Goal: Contribute content: Contribute content

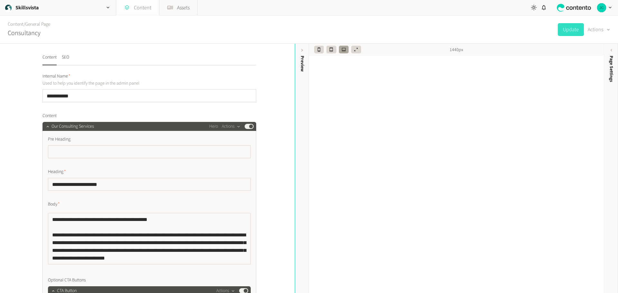
click at [138, 7] on link "Content" at bounding box center [137, 7] width 43 height 15
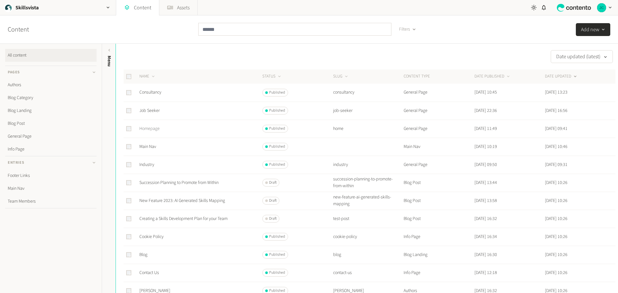
click at [146, 128] on link "Homepage" at bounding box center [149, 129] width 20 height 6
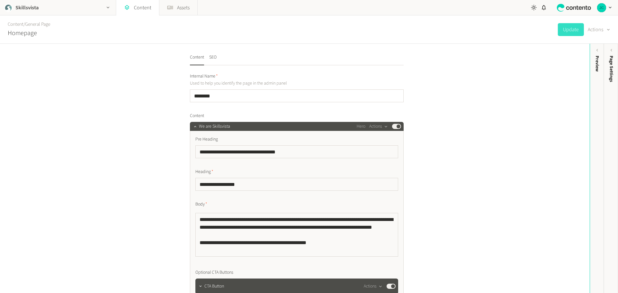
click at [106, 8] on icon "button" at bounding box center [107, 7] width 5 height 5
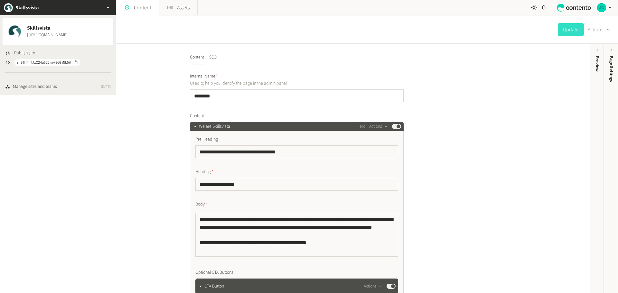
click at [106, 7] on icon "button" at bounding box center [107, 7] width 5 height 5
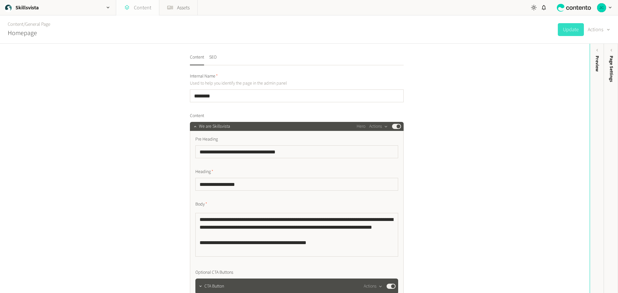
click at [143, 8] on link "Content" at bounding box center [137, 7] width 43 height 15
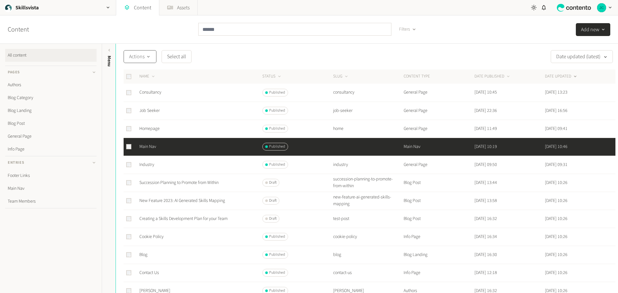
click at [152, 57] on button "Actions" at bounding box center [140, 56] width 33 height 13
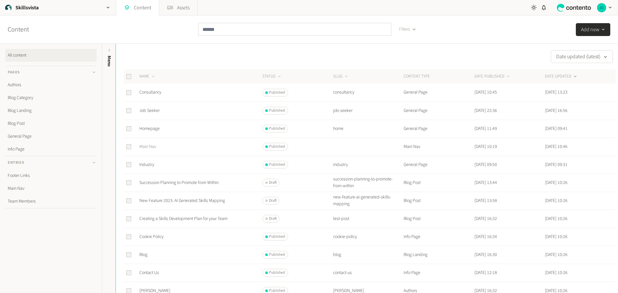
click at [147, 147] on link "Main Nav" at bounding box center [147, 147] width 17 height 6
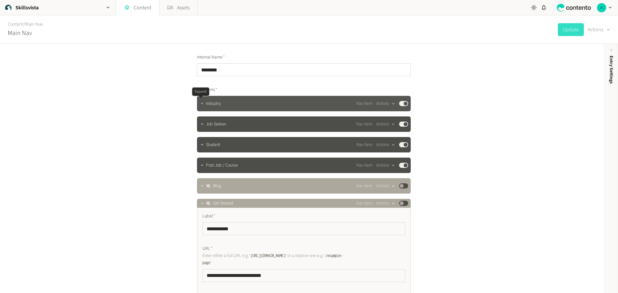
click at [201, 105] on icon "button" at bounding box center [202, 103] width 5 height 5
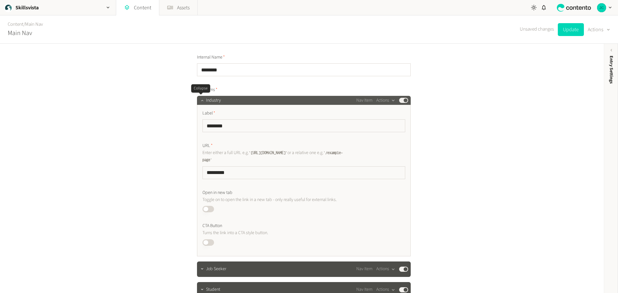
click at [200, 101] on icon "button" at bounding box center [202, 100] width 5 height 5
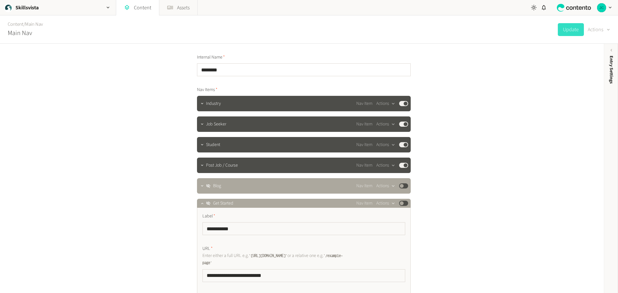
click at [607, 30] on icon "button" at bounding box center [608, 30] width 5 height 6
click at [524, 97] on div "**********" at bounding box center [302, 168] width 604 height 249
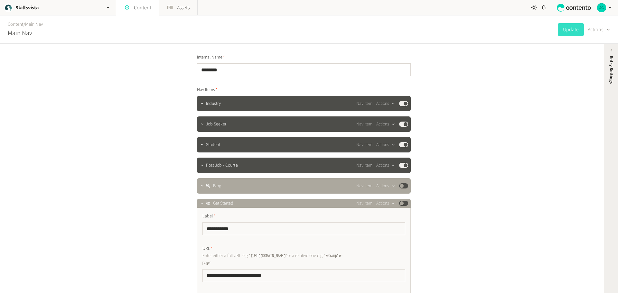
click at [611, 51] on icon at bounding box center [611, 50] width 5 height 5
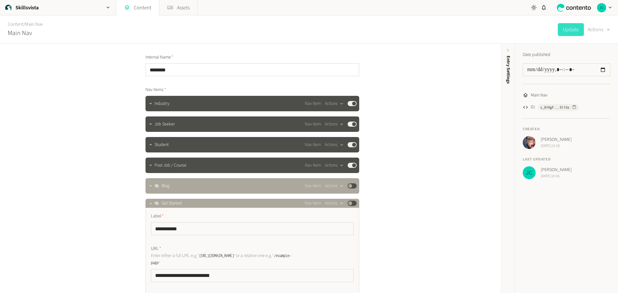
click at [531, 94] on span "Main Nav" at bounding box center [539, 95] width 17 height 7
click at [526, 107] on icon at bounding box center [525, 107] width 5 height 5
click at [427, 88] on div "**********" at bounding box center [250, 168] width 501 height 249
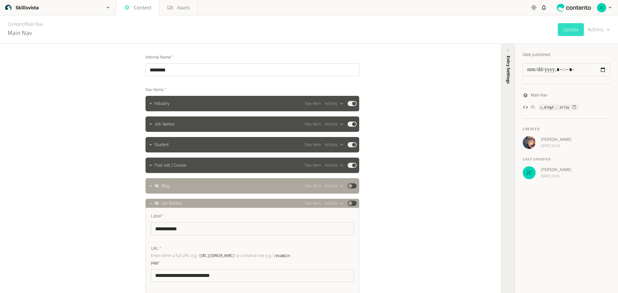
click at [506, 50] on icon at bounding box center [508, 50] width 5 height 5
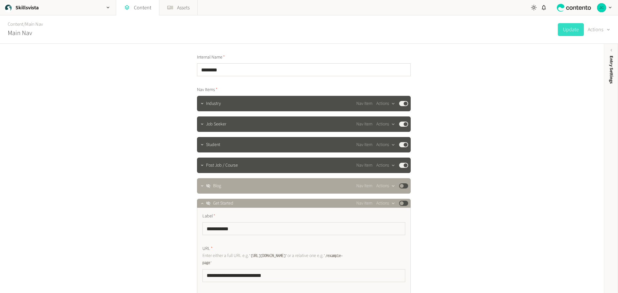
click at [27, 36] on h2 "Main Nav" at bounding box center [20, 33] width 24 height 10
click at [390, 107] on button "Actions" at bounding box center [385, 104] width 19 height 8
click at [394, 128] on button "Duplicate in place" at bounding box center [395, 130] width 42 height 12
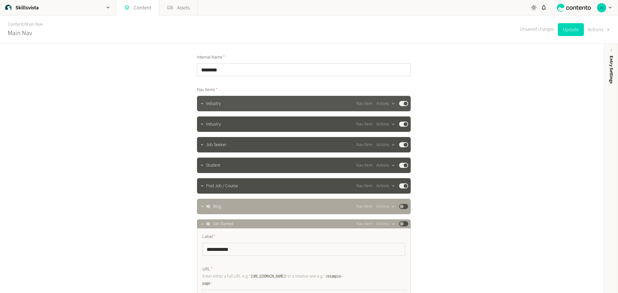
click at [217, 105] on span "Industry" at bounding box center [213, 103] width 15 height 7
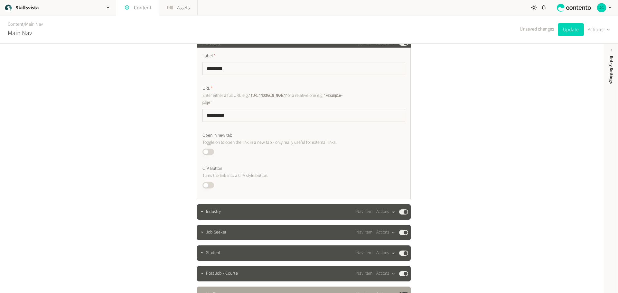
scroll to position [97, 0]
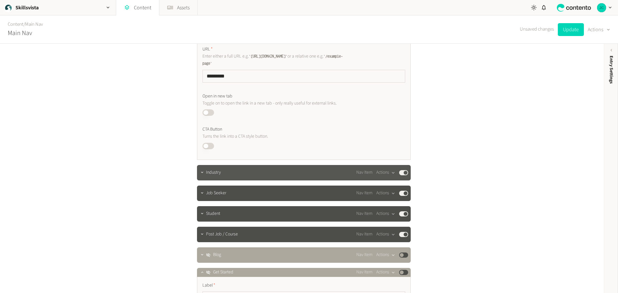
click at [227, 174] on div "Industry Nav Item Actions Published" at bounding box center [307, 173] width 202 height 8
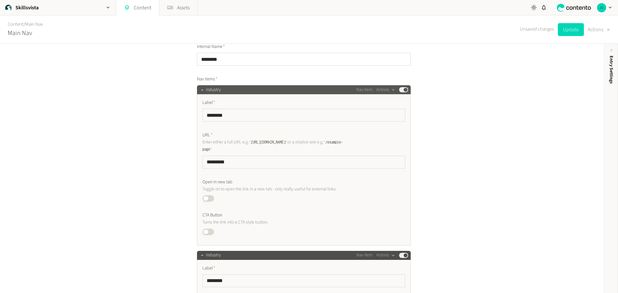
scroll to position [0, 0]
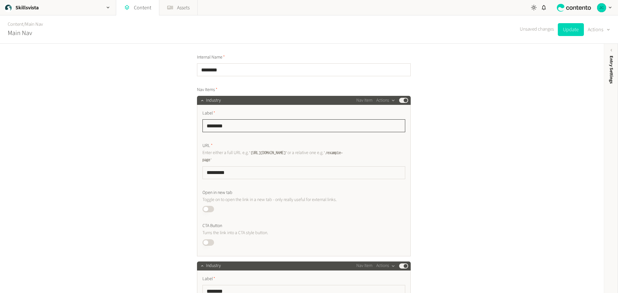
drag, startPoint x: 234, startPoint y: 125, endPoint x: 203, endPoint y: 125, distance: 30.6
click at [203, 125] on input "********" at bounding box center [303, 125] width 203 height 13
type input "**********"
click at [229, 170] on input "*********" at bounding box center [303, 172] width 203 height 13
drag, startPoint x: 229, startPoint y: 174, endPoint x: 207, endPoint y: 171, distance: 22.4
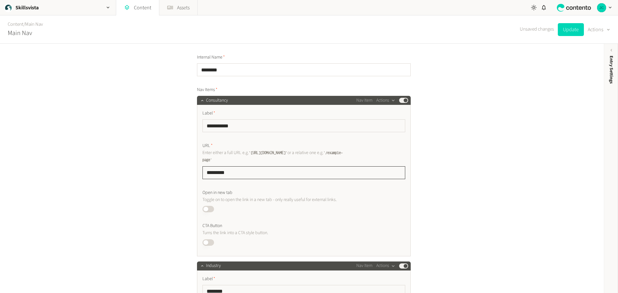
click at [207, 171] on input "*********" at bounding box center [303, 172] width 203 height 13
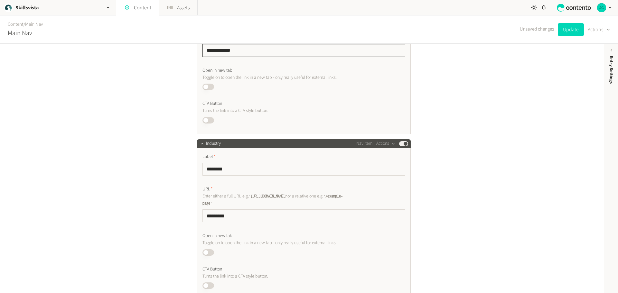
scroll to position [129, 0]
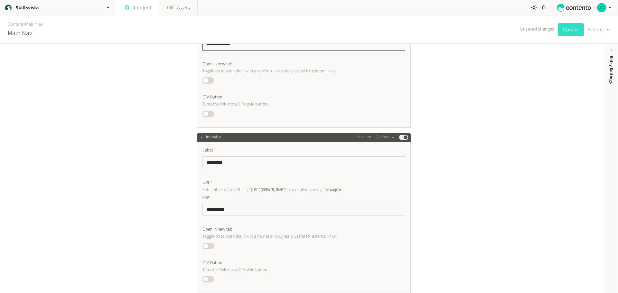
type input "**********"
click at [567, 29] on button "Update" at bounding box center [571, 29] width 26 height 13
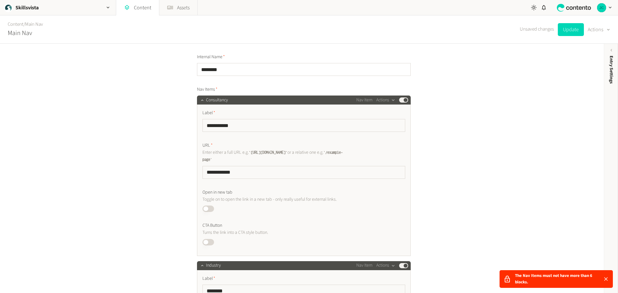
scroll to position [0, 0]
click at [201, 98] on icon "button" at bounding box center [202, 100] width 5 height 5
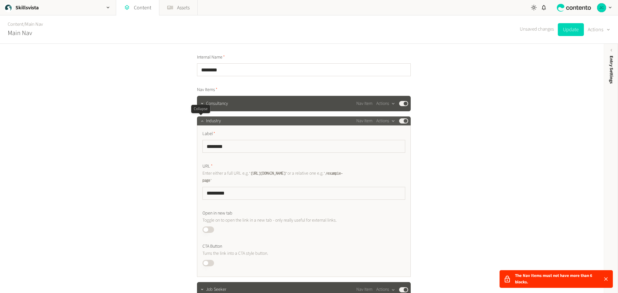
click at [200, 123] on icon "button" at bounding box center [202, 121] width 5 height 5
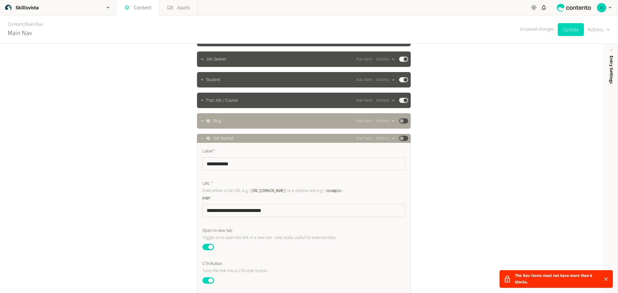
scroll to position [97, 0]
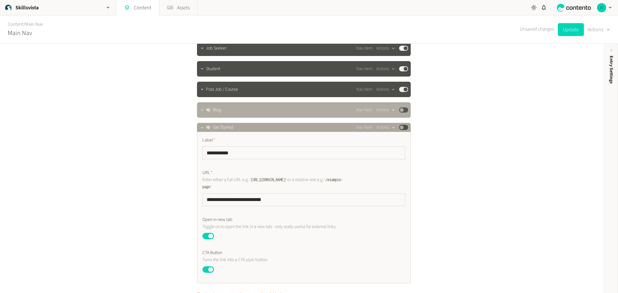
click at [245, 113] on div "Blog Nav Item Actions Published" at bounding box center [307, 110] width 202 height 8
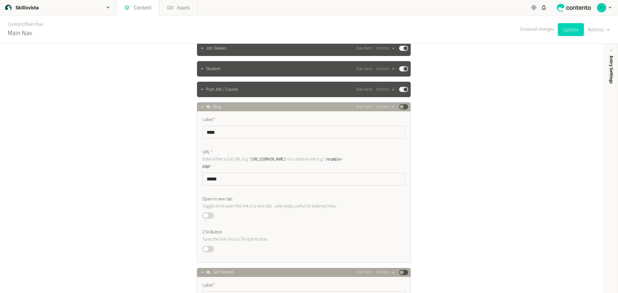
click at [403, 110] on div "Nav Item Actions Published" at bounding box center [382, 107] width 52 height 8
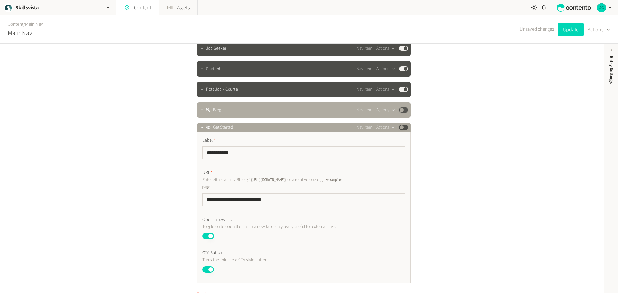
click at [401, 110] on button "Published" at bounding box center [403, 109] width 9 height 5
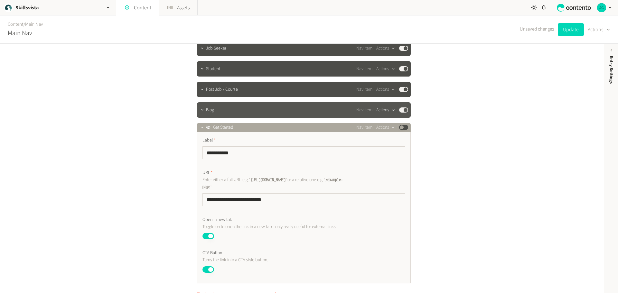
click at [386, 109] on button "Actions" at bounding box center [385, 110] width 19 height 8
click at [389, 159] on button "Delete" at bounding box center [395, 160] width 42 height 12
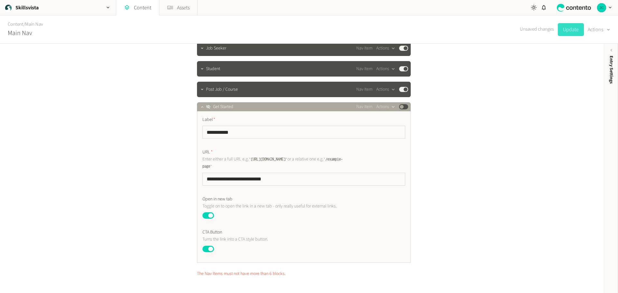
click at [570, 31] on button "Update" at bounding box center [571, 29] width 26 height 13
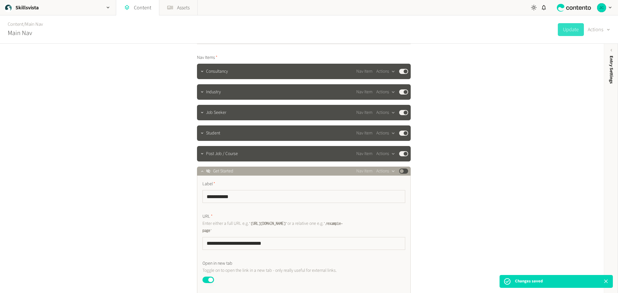
scroll to position [0, 0]
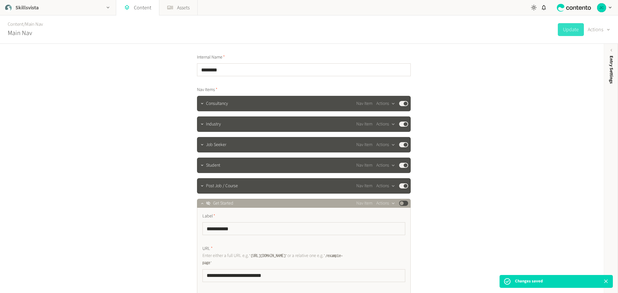
click at [49, 6] on div "Skillsvista" at bounding box center [58, 7] width 116 height 15
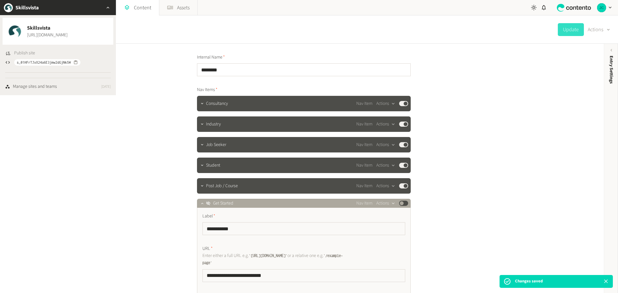
click at [27, 52] on span "Publish site" at bounding box center [24, 53] width 21 height 7
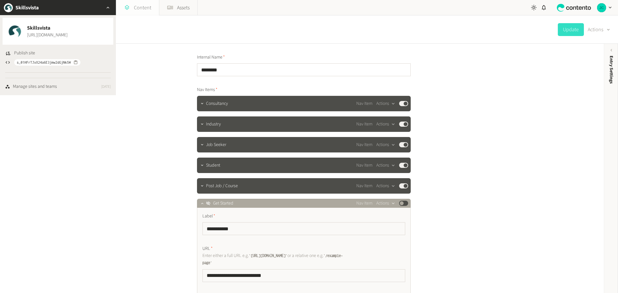
click at [146, 5] on link "Content" at bounding box center [137, 7] width 43 height 15
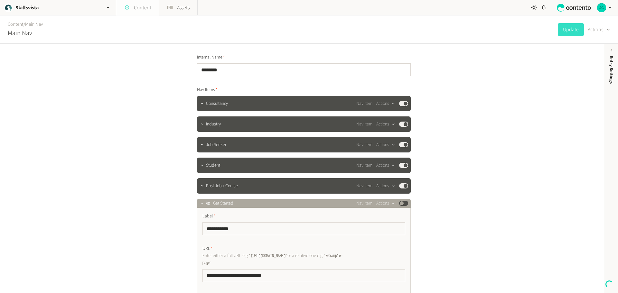
click at [146, 5] on link "Content" at bounding box center [137, 7] width 43 height 15
click at [178, 8] on link "Assets" at bounding box center [178, 7] width 38 height 15
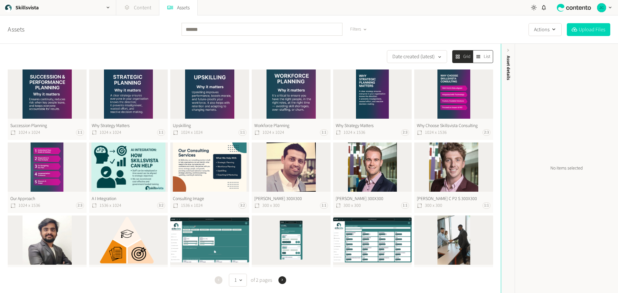
click at [144, 8] on link "Content" at bounding box center [137, 7] width 43 height 15
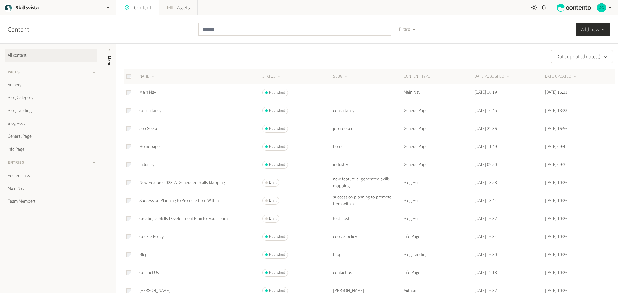
click at [151, 109] on link "Consultancy" at bounding box center [150, 110] width 22 height 6
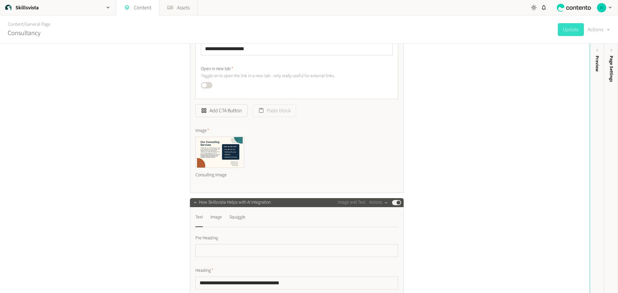
scroll to position [354, 0]
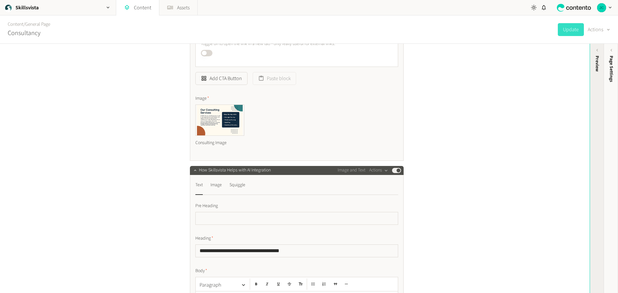
click at [599, 65] on div "Preview" at bounding box center [597, 64] width 7 height 16
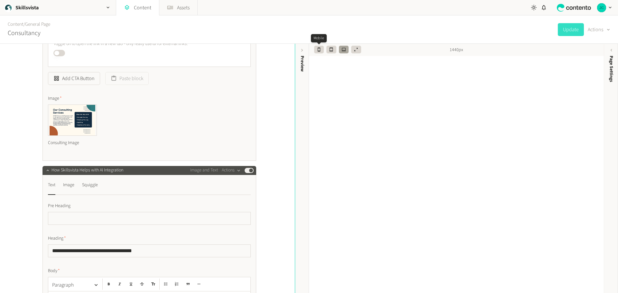
click at [320, 47] on button "button" at bounding box center [319, 50] width 10 height 8
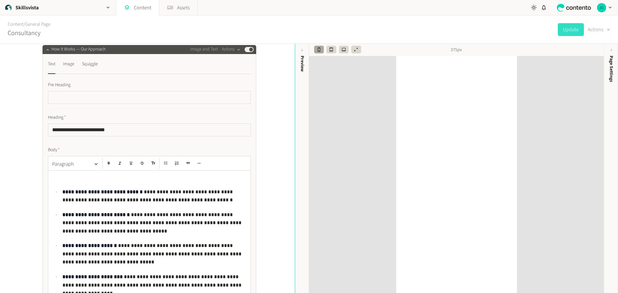
scroll to position [772, 0]
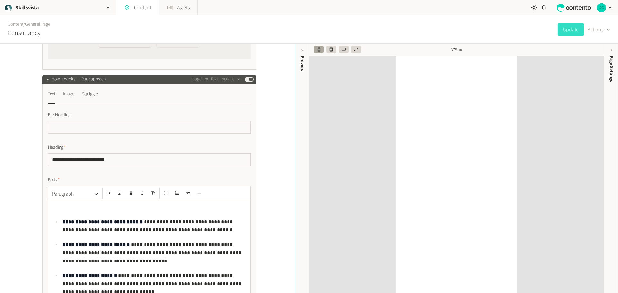
click at [68, 99] on div "Image" at bounding box center [68, 94] width 11 height 10
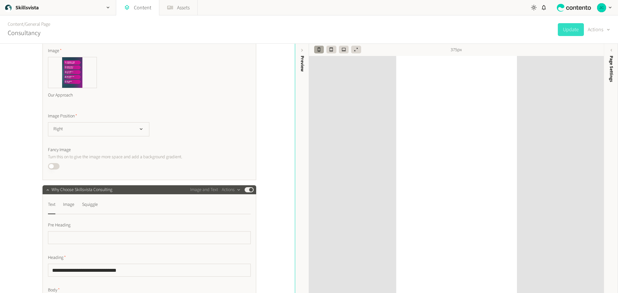
scroll to position [837, 0]
click at [145, 136] on button "Right" at bounding box center [98, 129] width 101 height 14
click at [127, 148] on li "Left" at bounding box center [98, 142] width 101 height 13
click at [116, 133] on button "Left" at bounding box center [98, 129] width 101 height 14
click at [89, 162] on li "Right" at bounding box center [98, 155] width 101 height 13
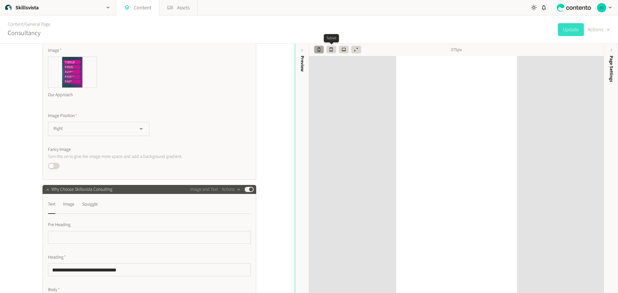
click at [330, 49] on icon "button" at bounding box center [331, 49] width 5 height 5
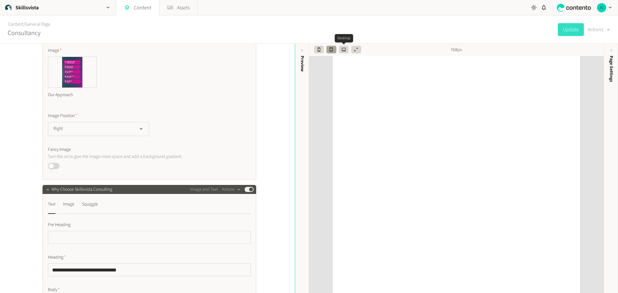
click at [340, 48] on button "button" at bounding box center [344, 50] width 10 height 8
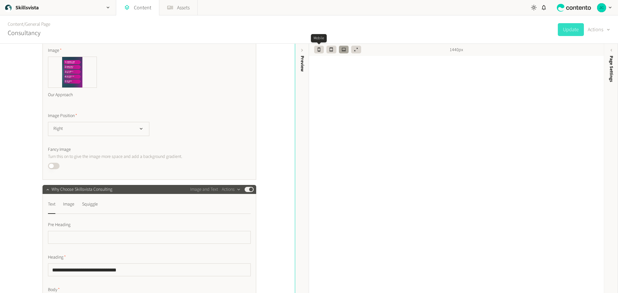
click at [320, 49] on icon "button" at bounding box center [319, 49] width 5 height 5
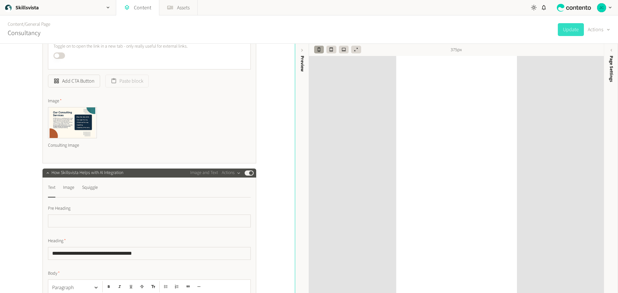
scroll to position [322, 0]
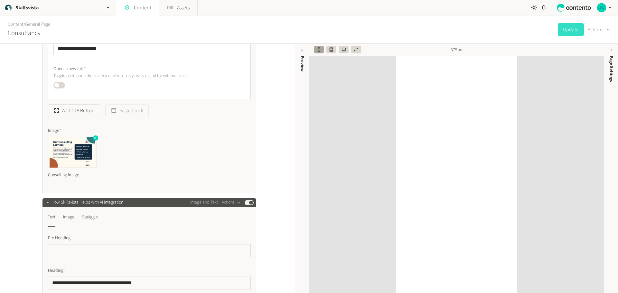
click at [76, 158] on img at bounding box center [72, 152] width 48 height 31
click at [65, 180] on div "Consulting Image" at bounding box center [72, 175] width 49 height 14
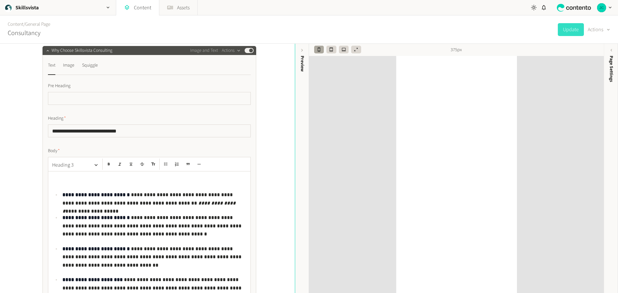
scroll to position [965, 0]
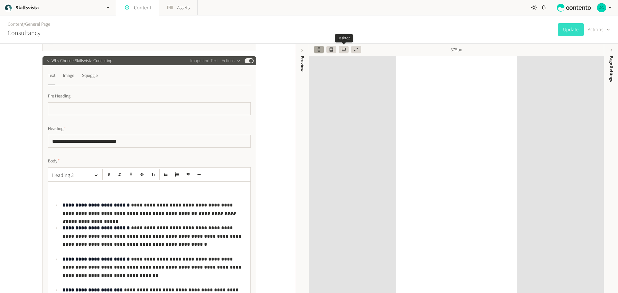
click at [343, 49] on icon "button" at bounding box center [343, 49] width 5 height 5
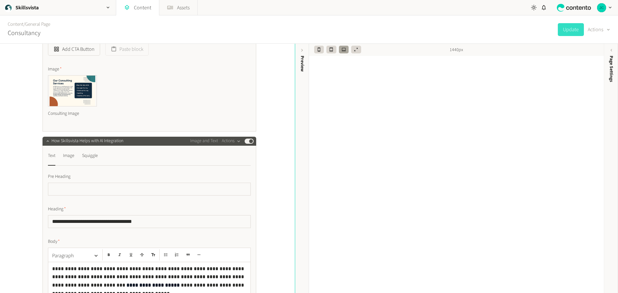
scroll to position [386, 0]
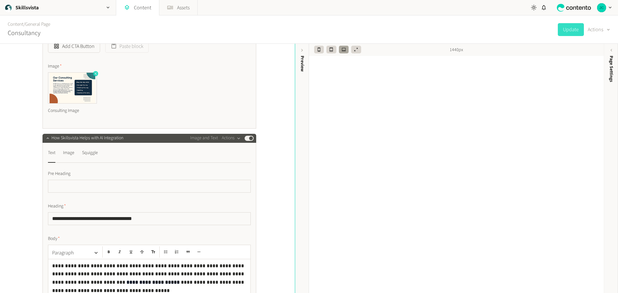
click at [96, 76] on icon "button" at bounding box center [95, 73] width 5 height 5
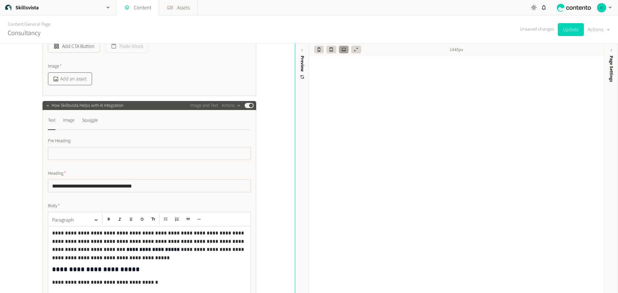
click at [76, 85] on button "Add an asset" at bounding box center [70, 78] width 44 height 13
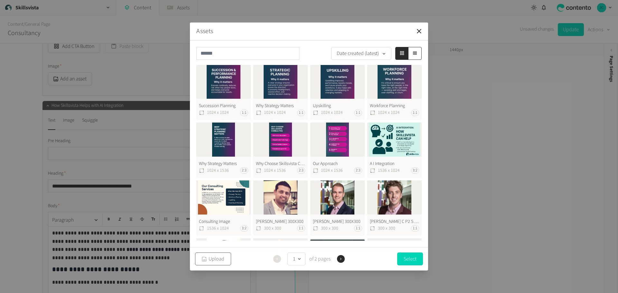
click at [214, 260] on button "Upload" at bounding box center [213, 259] width 36 height 13
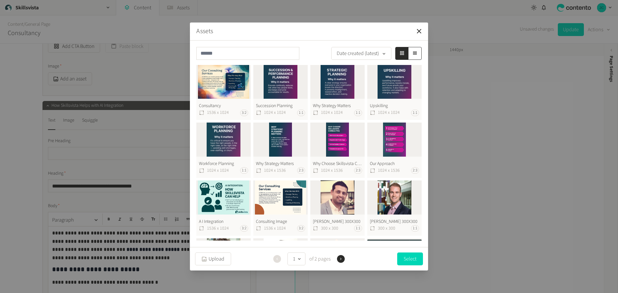
click at [231, 85] on button "Consultancy 1536 x 1024 3:2" at bounding box center [223, 92] width 54 height 55
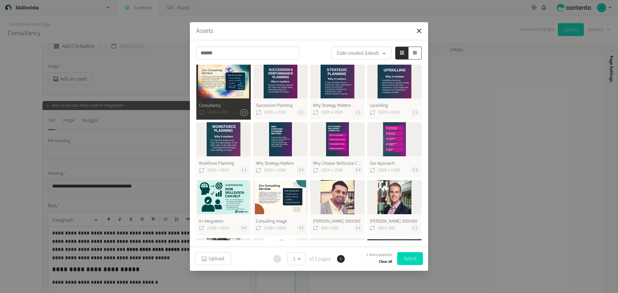
click at [409, 257] on button "Select" at bounding box center [410, 258] width 26 height 13
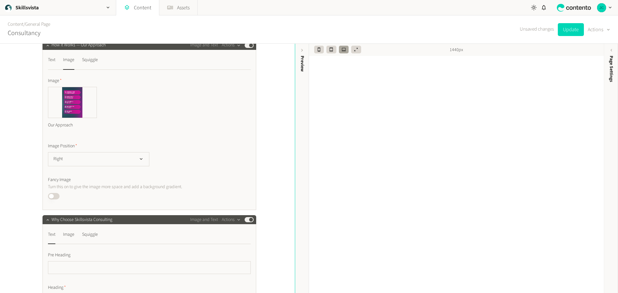
scroll to position [772, 0]
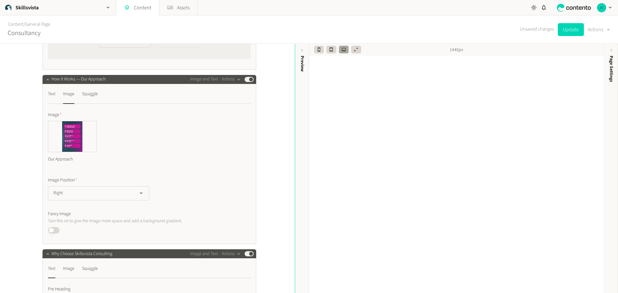
click at [70, 99] on div "Image" at bounding box center [68, 94] width 11 height 10
click at [95, 125] on icon "button" at bounding box center [95, 122] width 5 height 5
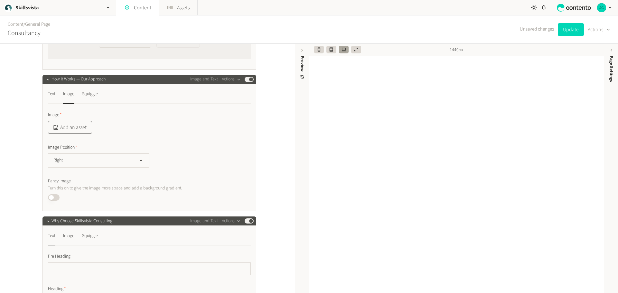
click at [77, 134] on button "Add an asset" at bounding box center [70, 127] width 44 height 13
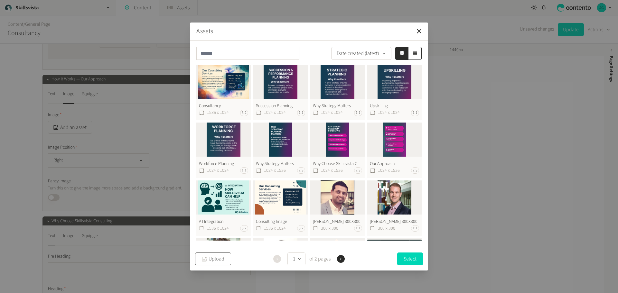
click at [215, 260] on button "Upload" at bounding box center [213, 259] width 36 height 13
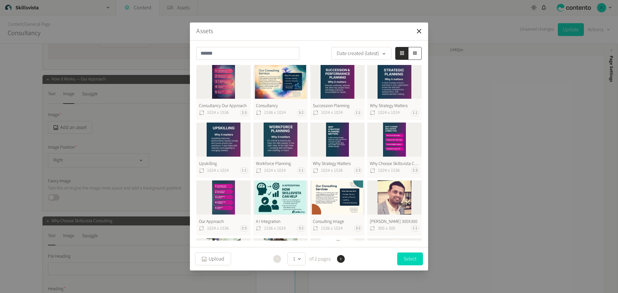
click at [222, 84] on button "Consultancy Our Approach 1024 x 1536 2:3" at bounding box center [223, 92] width 54 height 55
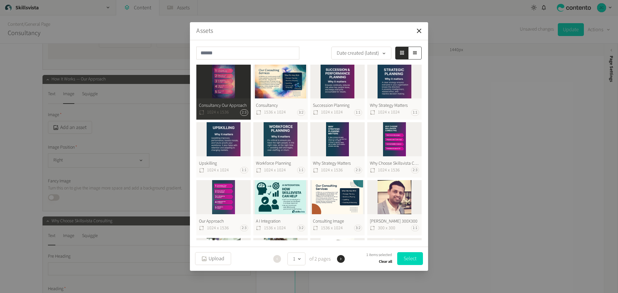
click at [222, 84] on button "Consultancy Our Approach 1024 x 1536 2:3" at bounding box center [223, 92] width 54 height 55
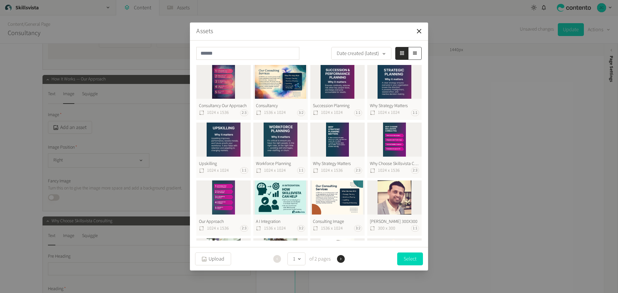
drag, startPoint x: 217, startPoint y: 80, endPoint x: 221, endPoint y: 85, distance: 6.4
click at [217, 80] on button "Consultancy Our Approach 1024 x 1536 2:3" at bounding box center [223, 92] width 54 height 55
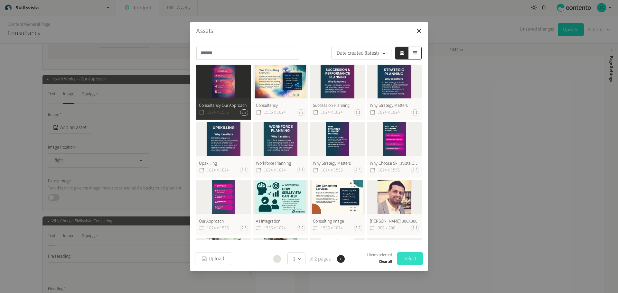
click at [413, 260] on button "Select" at bounding box center [410, 258] width 26 height 13
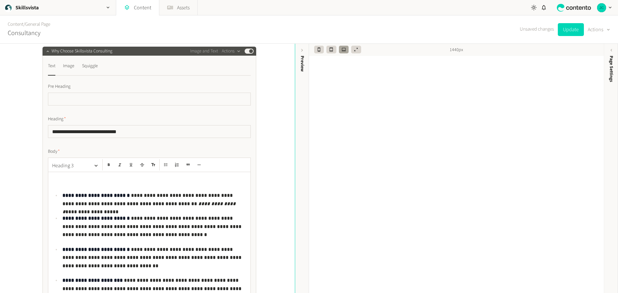
scroll to position [965, 0]
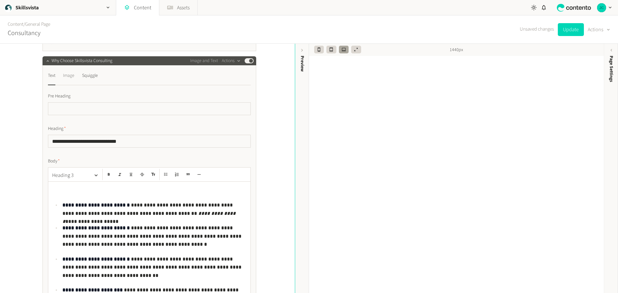
click at [70, 81] on div "Image" at bounding box center [68, 75] width 11 height 10
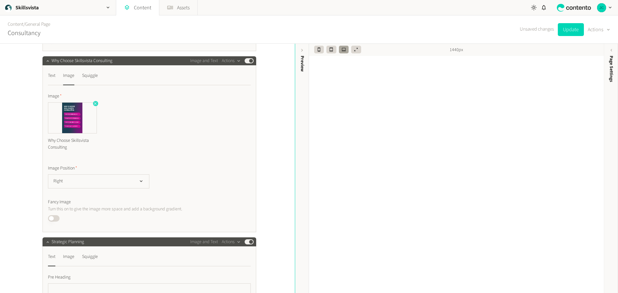
click at [93, 106] on icon "button" at bounding box center [95, 103] width 5 height 5
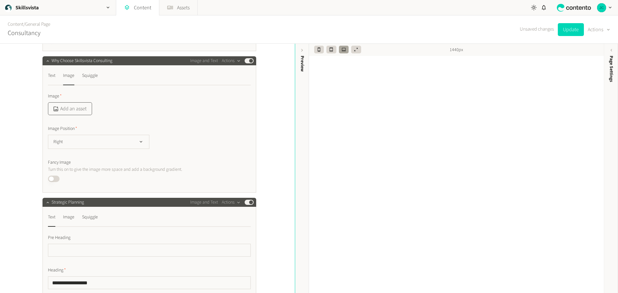
click at [65, 115] on button "Add an asset" at bounding box center [70, 108] width 44 height 13
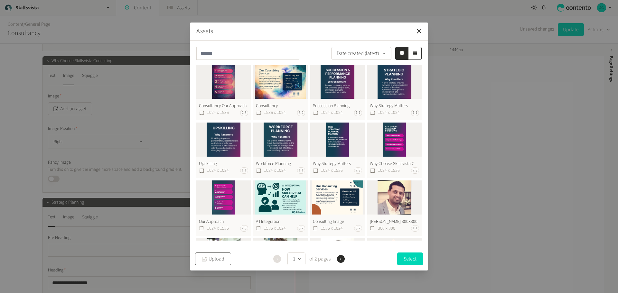
click at [214, 260] on button "Upload" at bounding box center [213, 259] width 36 height 13
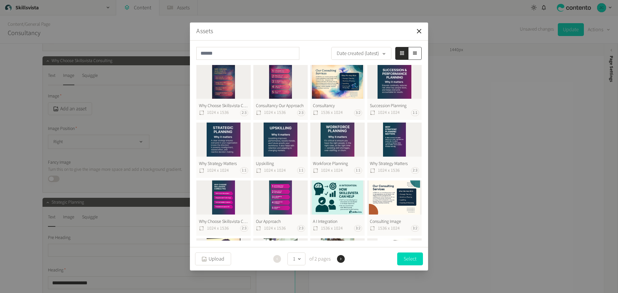
click at [229, 86] on button "Why Choose Skillsvista Consulting 1024 x 1536 2:3" at bounding box center [223, 92] width 54 height 55
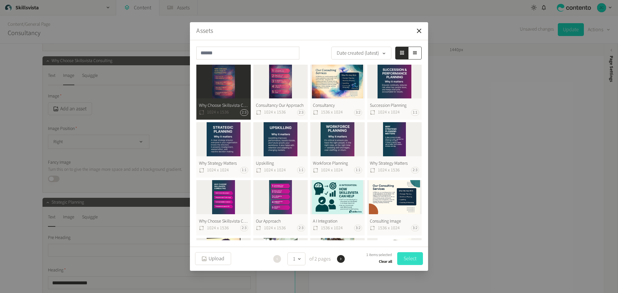
click at [416, 255] on button "Select" at bounding box center [410, 258] width 26 height 13
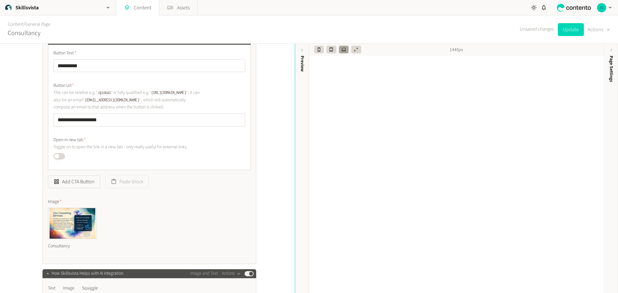
scroll to position [354, 0]
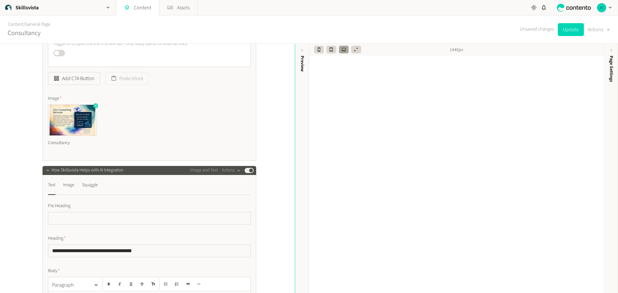
click at [93, 108] on icon "button" at bounding box center [95, 106] width 5 height 5
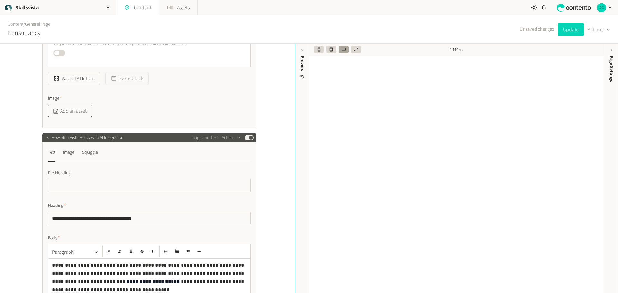
click at [73, 117] on button "Add an asset" at bounding box center [70, 111] width 44 height 13
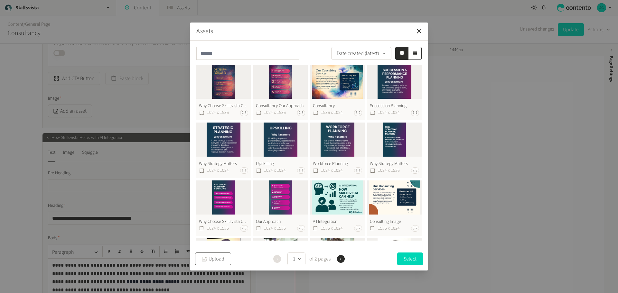
click at [218, 258] on button "Upload" at bounding box center [213, 259] width 36 height 13
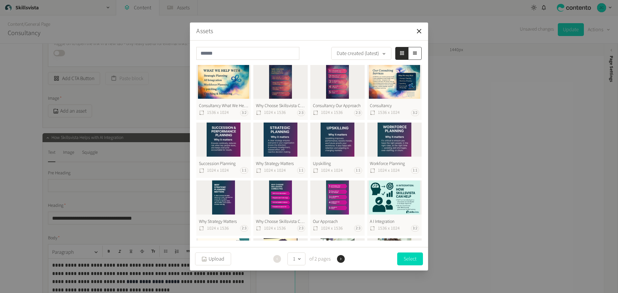
click at [233, 81] on button "Consultancy What We Help With 1536 x 1024 3:2" at bounding box center [223, 92] width 54 height 55
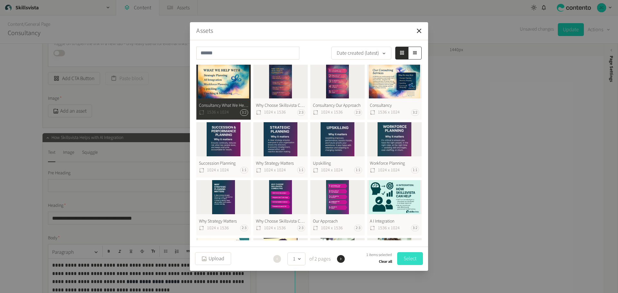
click at [411, 261] on button "Select" at bounding box center [410, 258] width 26 height 13
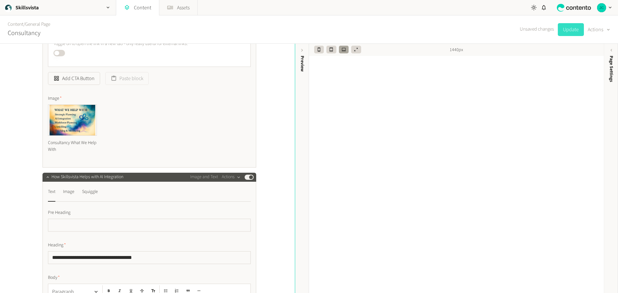
click at [567, 31] on button "Update" at bounding box center [571, 29] width 26 height 13
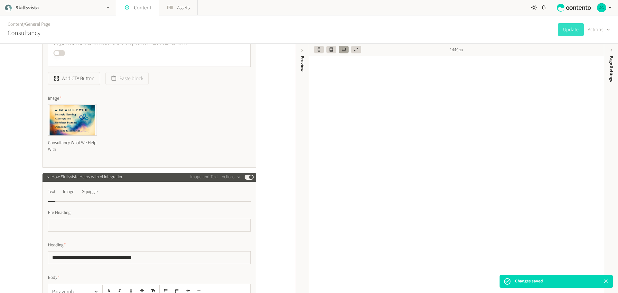
click at [51, 10] on div "Skillsvista" at bounding box center [58, 7] width 116 height 15
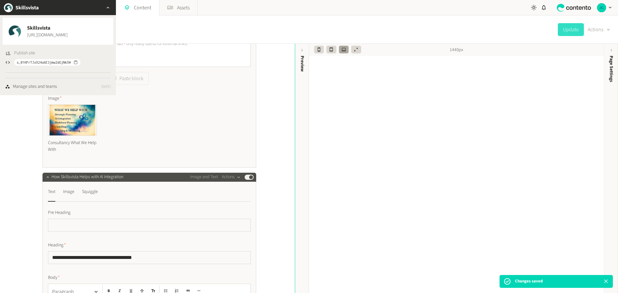
click at [27, 51] on span "Publish site" at bounding box center [24, 53] width 21 height 7
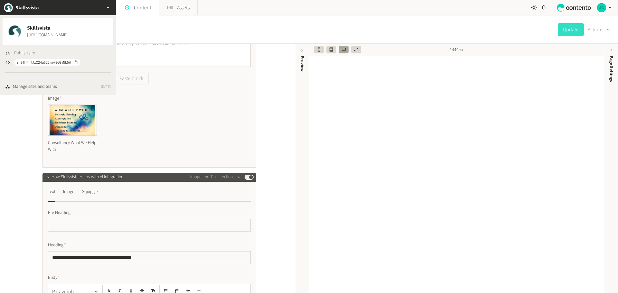
click at [26, 52] on span "Publish site" at bounding box center [24, 53] width 21 height 7
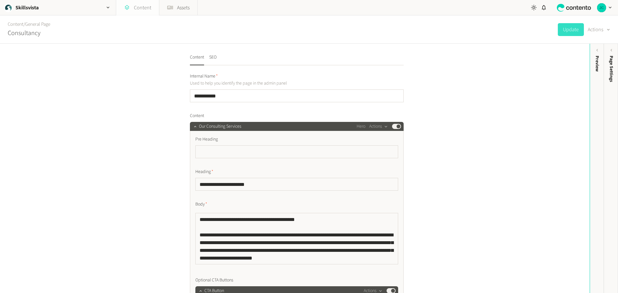
click at [147, 12] on link "Content" at bounding box center [137, 7] width 43 height 15
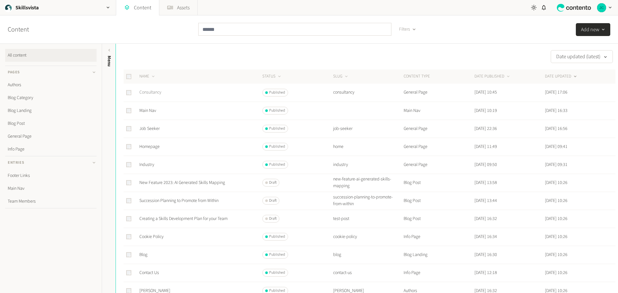
click at [153, 92] on link "Consultancy" at bounding box center [150, 92] width 22 height 6
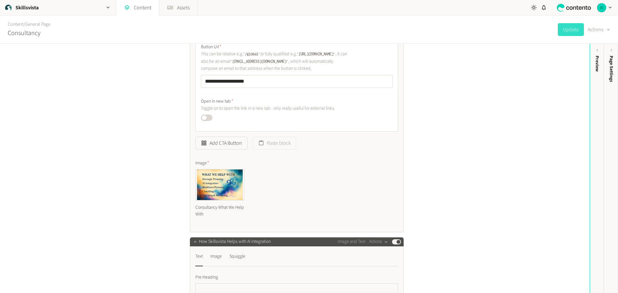
scroll to position [290, 0]
